Goal: Check status: Check status

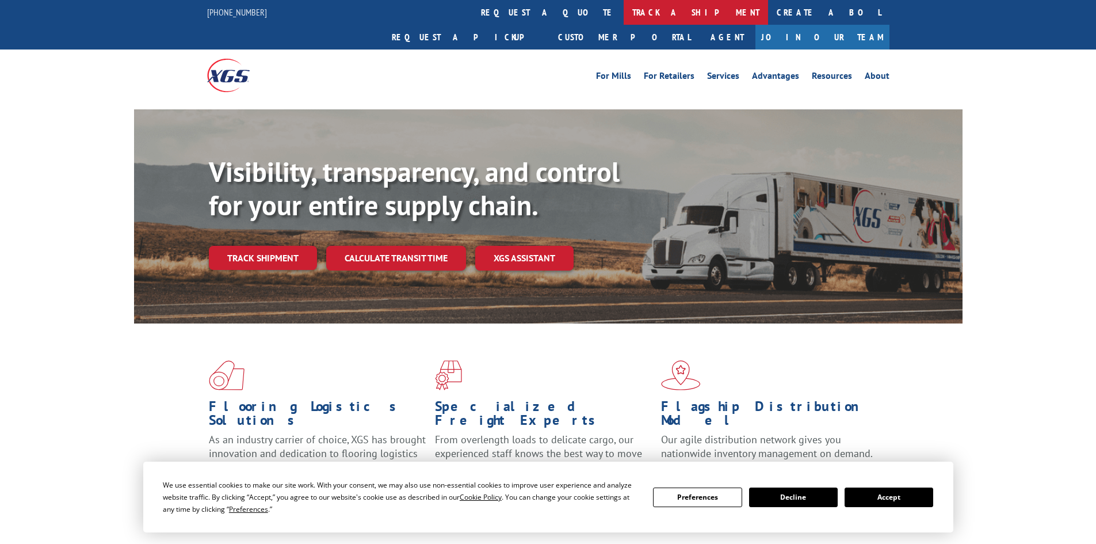
click at [624, 14] on link "track a shipment" at bounding box center [696, 12] width 144 height 25
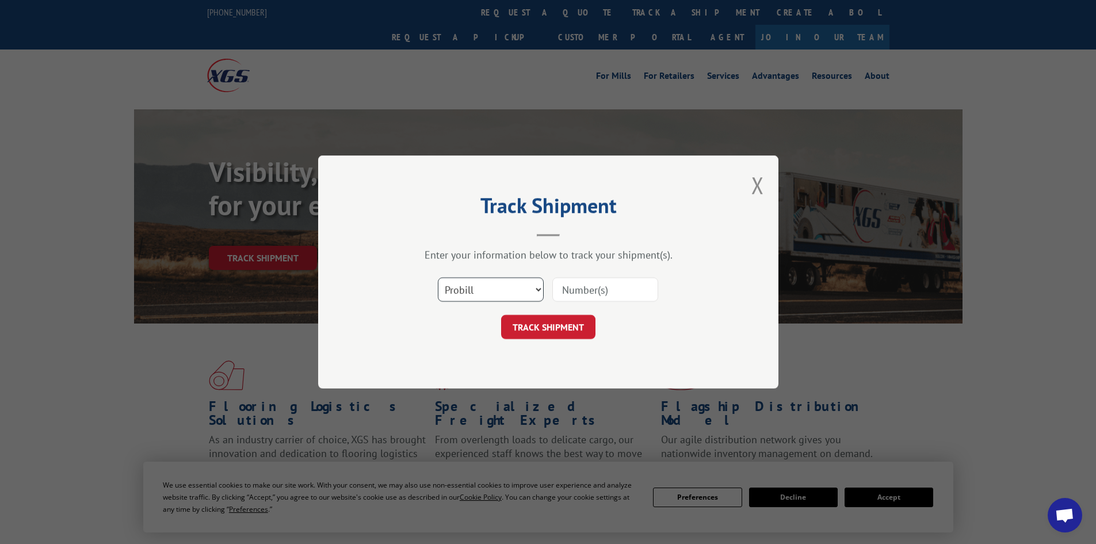
click at [530, 287] on select "Select category... Probill BOL PO" at bounding box center [491, 289] width 106 height 24
select select "po"
click at [438, 277] on select "Select category... Probill BOL PO" at bounding box center [491, 289] width 106 height 24
click at [571, 292] on input at bounding box center [606, 289] width 106 height 24
paste input "26404899"
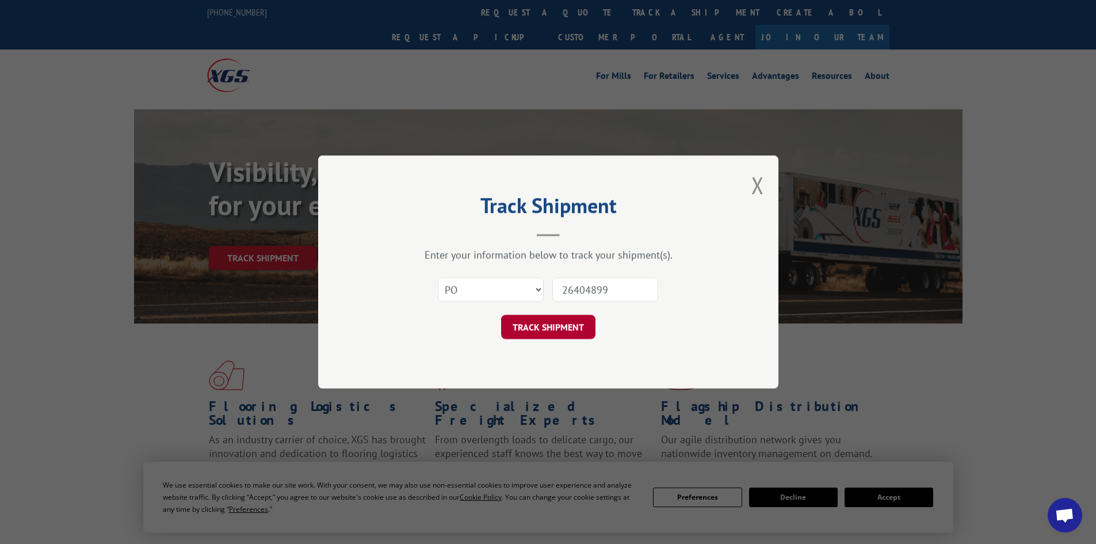
type input "26404899"
click at [552, 332] on button "TRACK SHIPMENT" at bounding box center [548, 327] width 94 height 24
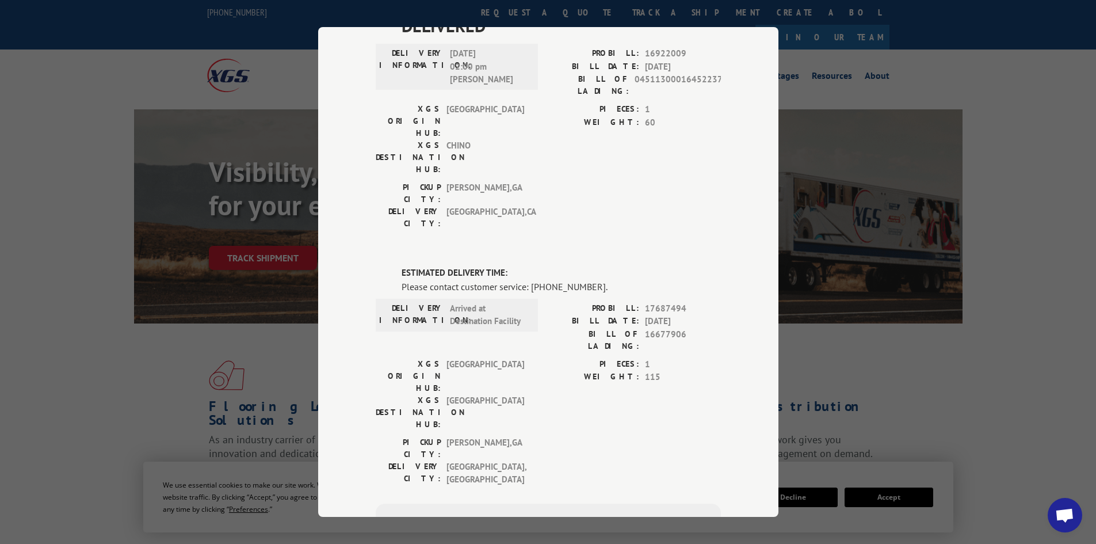
scroll to position [194, 0]
